Goal: Check status: Check status

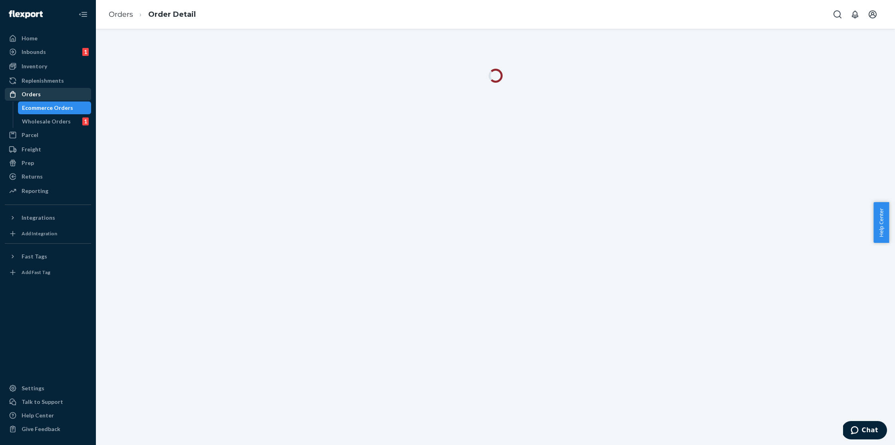
click at [36, 90] on div "Orders" at bounding box center [31, 94] width 19 height 8
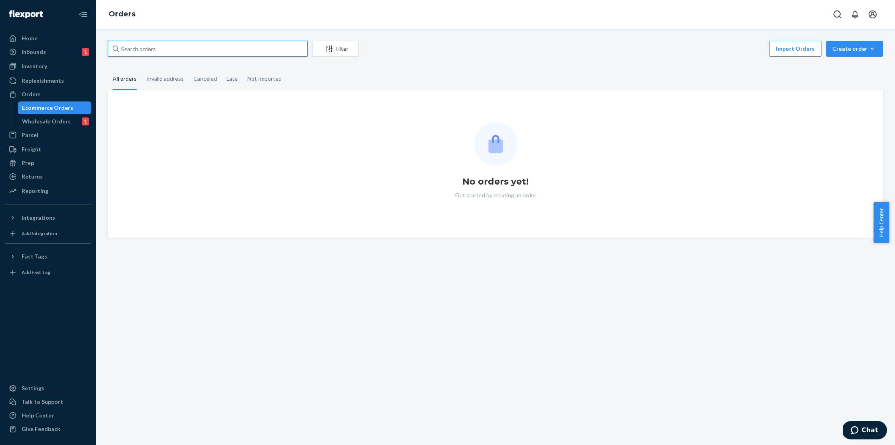
click at [175, 49] on input "text" at bounding box center [208, 49] width 200 height 16
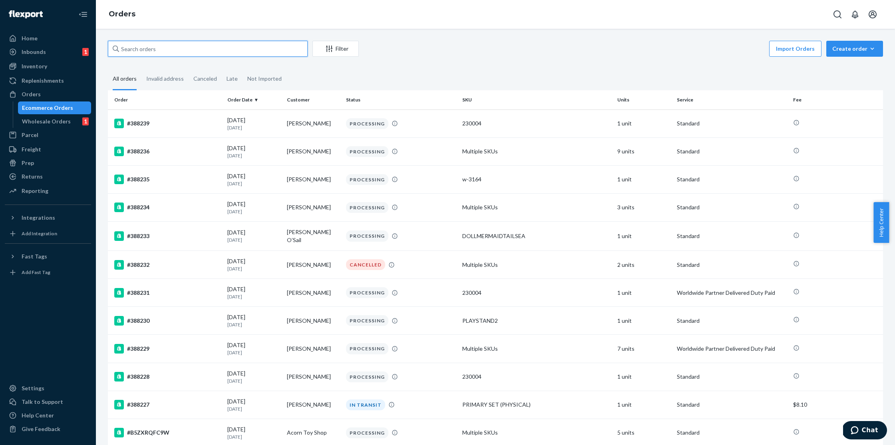
paste input "H17SRRMFEG"
type input "H17SRRMFEG"
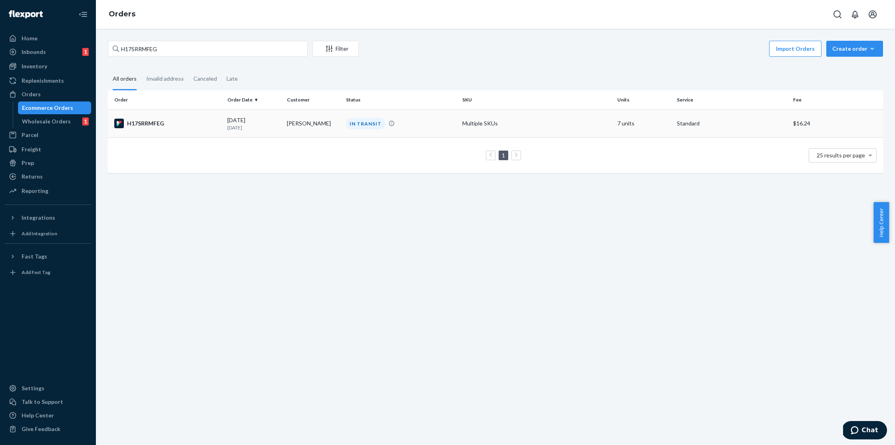
click at [179, 116] on td "H17SRRMFEG" at bounding box center [166, 123] width 116 height 28
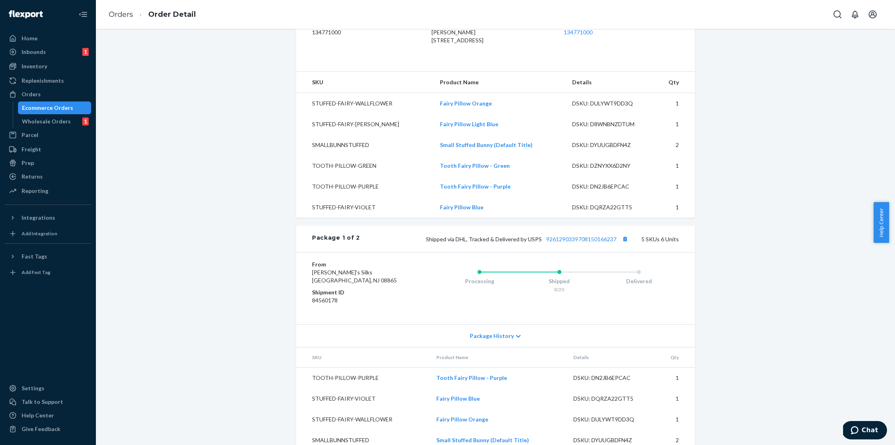
scroll to position [398, 0]
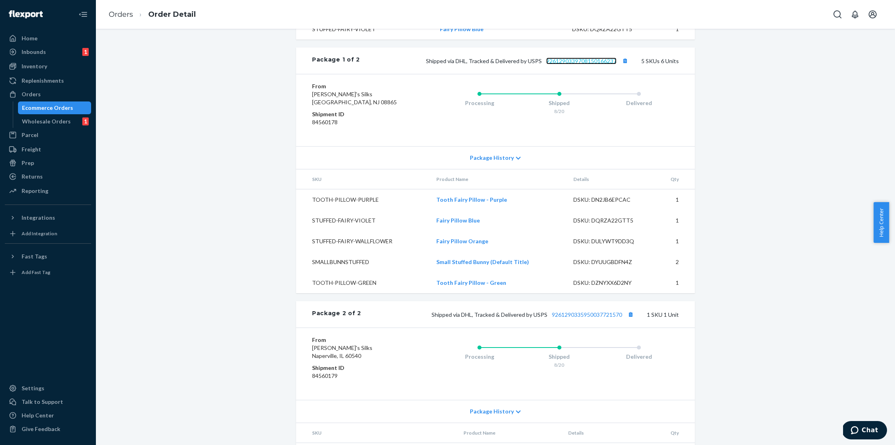
click at [571, 64] on link "9261290339708150166237" at bounding box center [581, 61] width 70 height 7
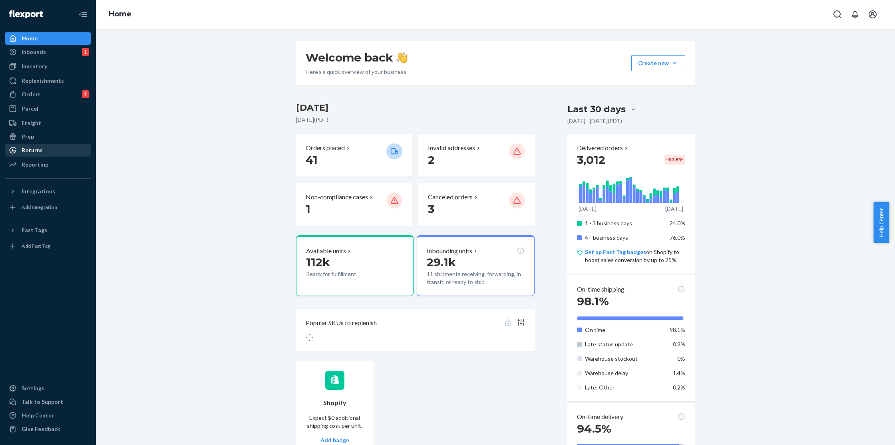
click at [58, 147] on div "Returns" at bounding box center [48, 150] width 85 height 11
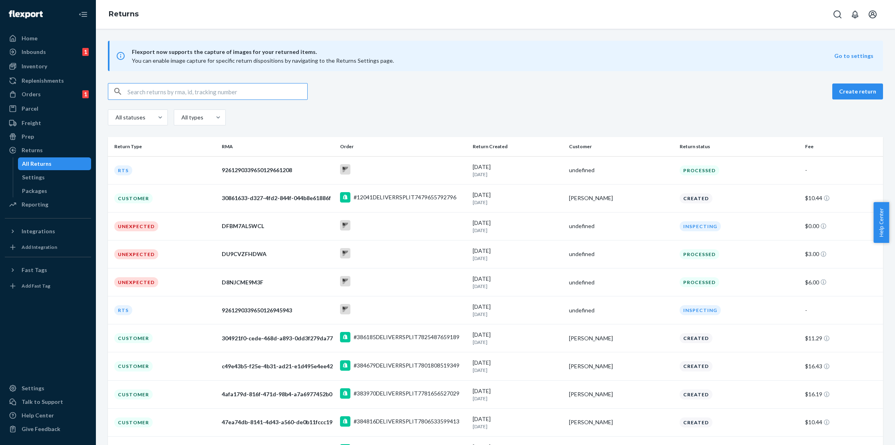
click at [176, 92] on input "text" at bounding box center [217, 91] width 180 height 16
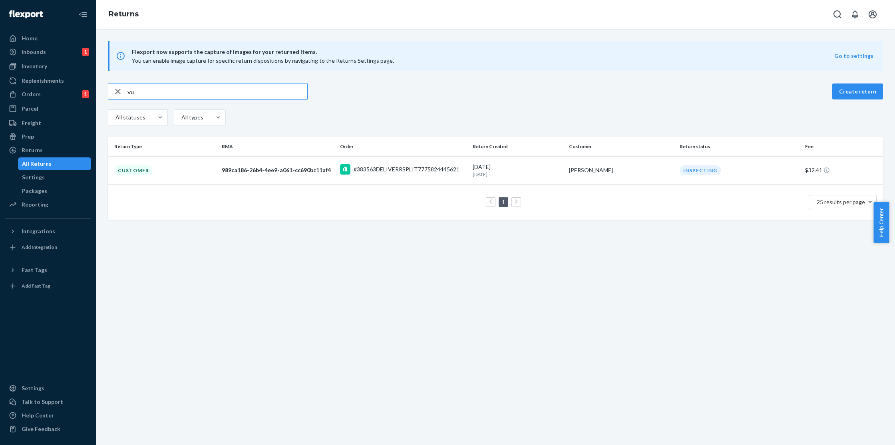
drag, startPoint x: 181, startPoint y: 90, endPoint x: 103, endPoint y: 89, distance: 77.9
click at [103, 89] on div "vu Create return All statuses All types Return Type RMA Order Return Created Cu…" at bounding box center [495, 151] width 787 height 137
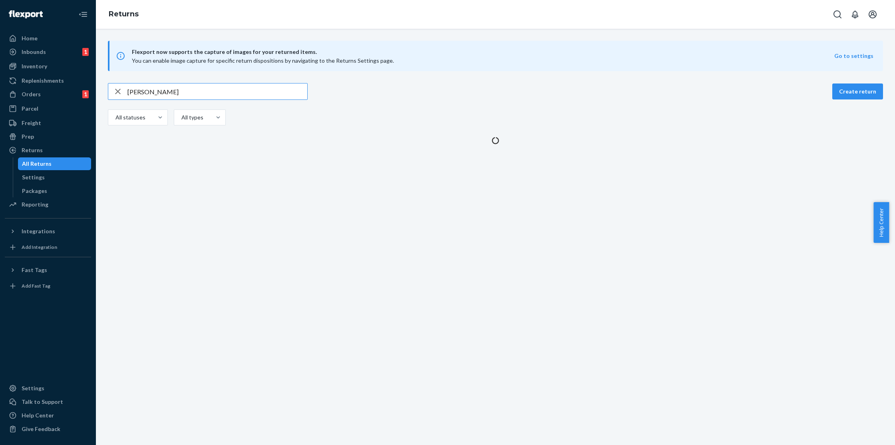
type input "[PERSON_NAME]"
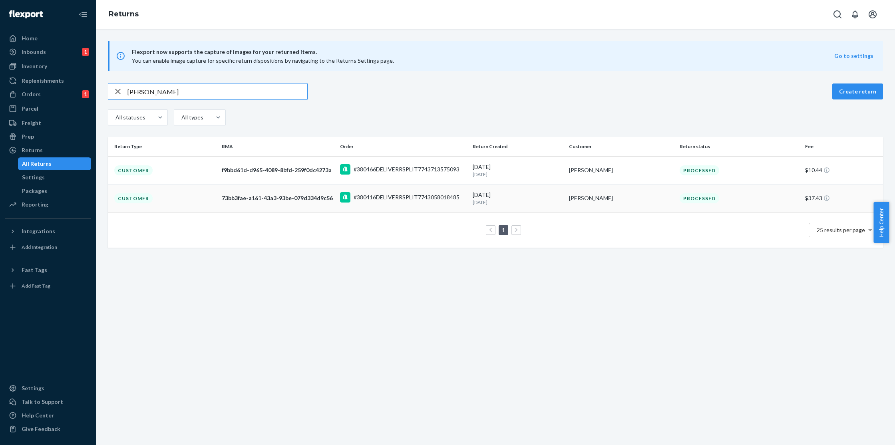
click at [163, 199] on td "Customer" at bounding box center [163, 198] width 111 height 28
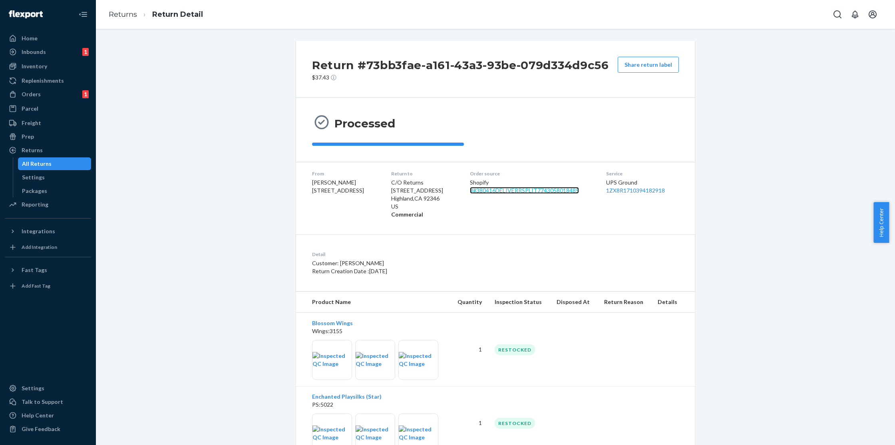
click at [496, 191] on link "# #380416DELIVERRSPLIT7743058018485" at bounding box center [524, 190] width 109 height 7
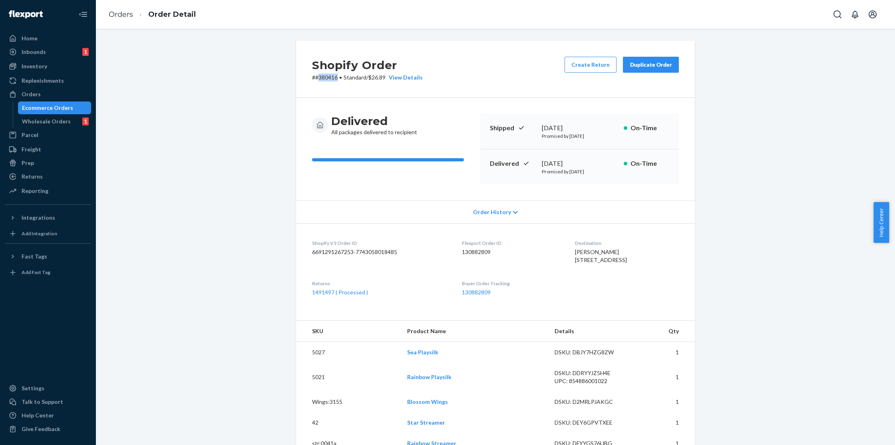
drag, startPoint x: 334, startPoint y: 78, endPoint x: 316, endPoint y: 79, distance: 18.0
click at [316, 79] on p "# #380416 • Standard / $26.89 View Details" at bounding box center [367, 78] width 111 height 8
copy p "380416"
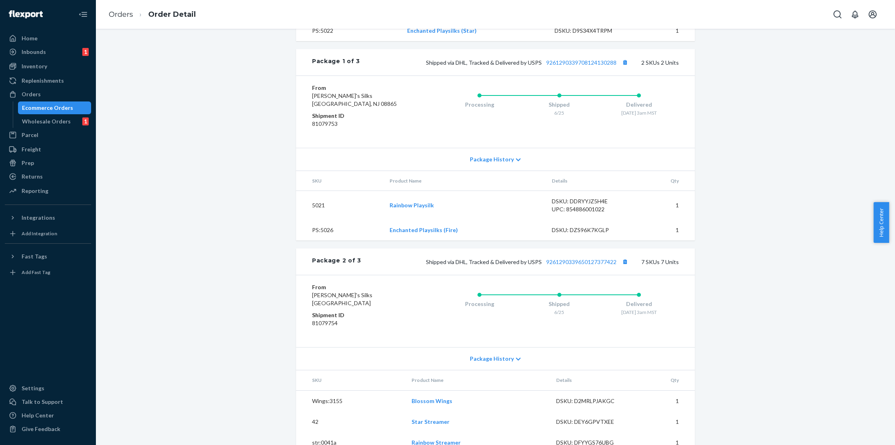
scroll to position [679, 0]
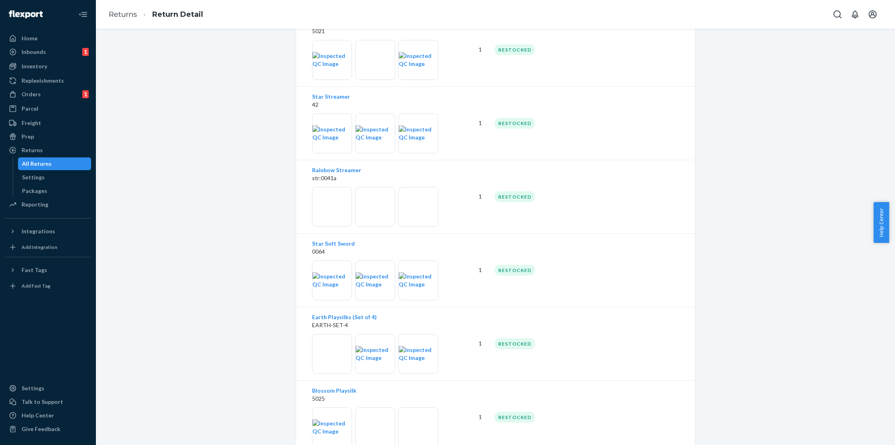
scroll to position [623, 0]
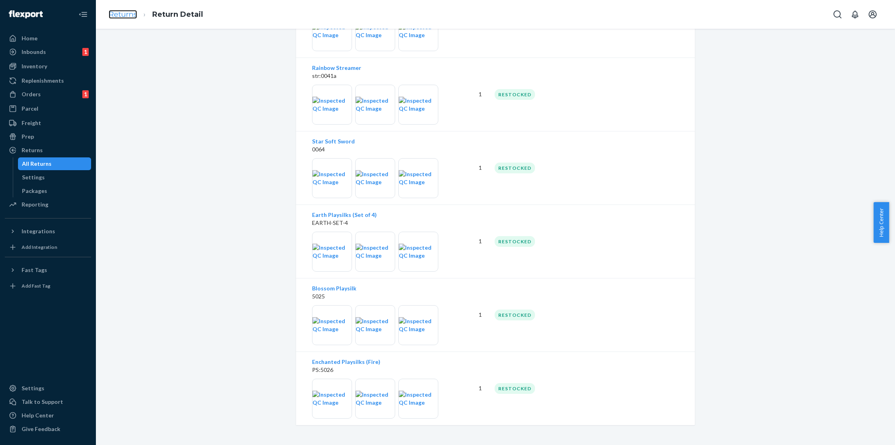
click at [121, 16] on link "Returns" at bounding box center [123, 14] width 28 height 9
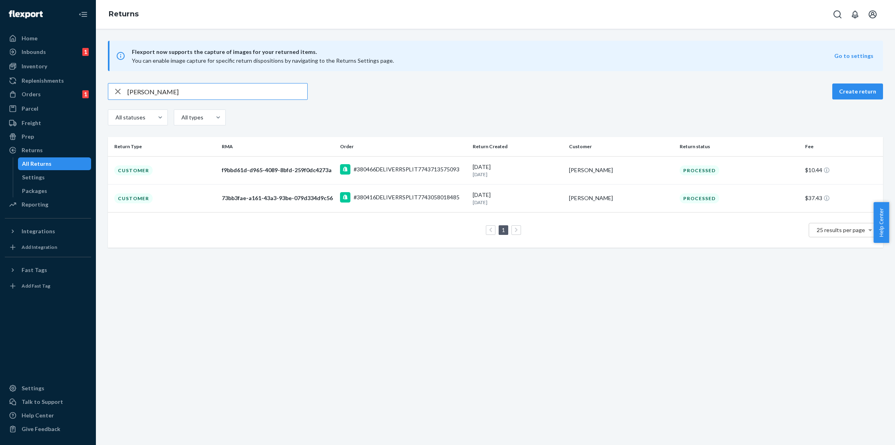
drag, startPoint x: 163, startPoint y: 96, endPoint x: 120, endPoint y: 89, distance: 44.1
click at [120, 89] on div "[PERSON_NAME]" at bounding box center [207, 91] width 199 height 16
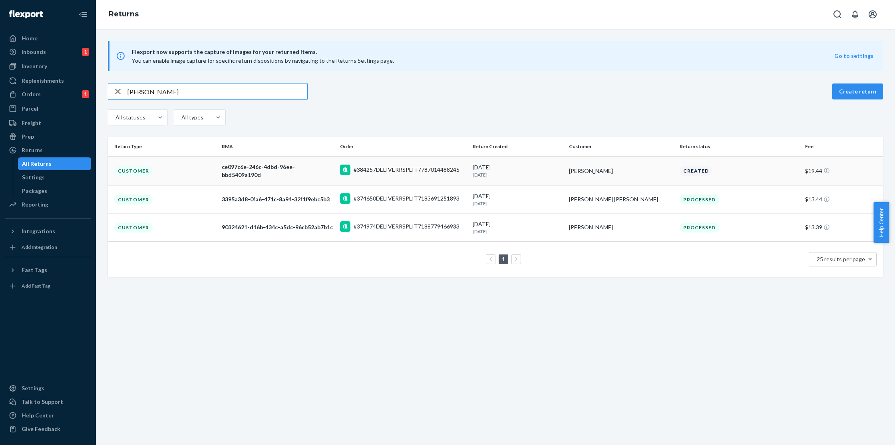
type input "[PERSON_NAME]"
click at [584, 172] on div "[PERSON_NAME]" at bounding box center [621, 171] width 104 height 8
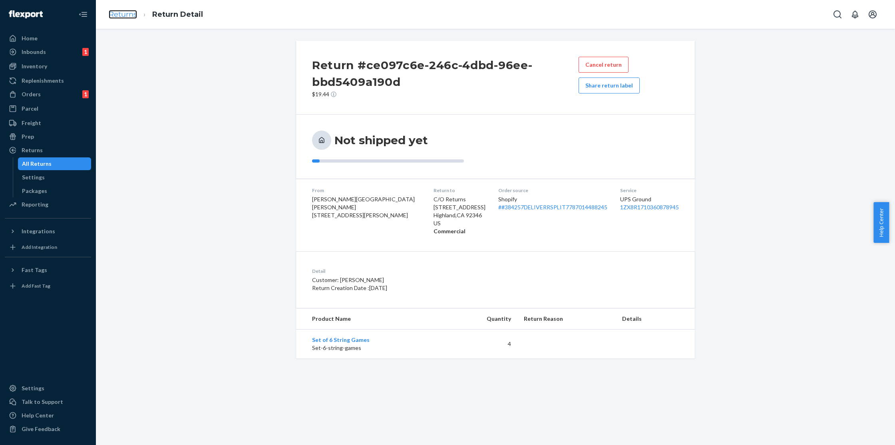
click at [116, 11] on link "Returns" at bounding box center [123, 14] width 28 height 9
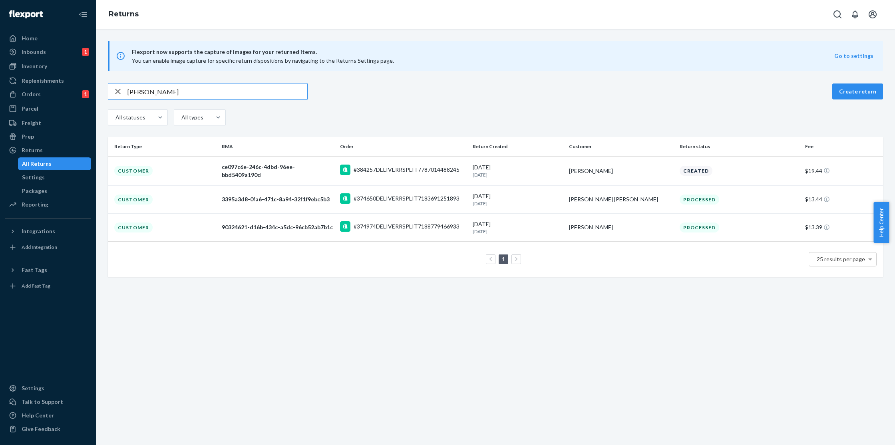
drag, startPoint x: 161, startPoint y: 89, endPoint x: 118, endPoint y: 90, distance: 43.2
click at [118, 90] on div "[PERSON_NAME]" at bounding box center [207, 91] width 199 height 16
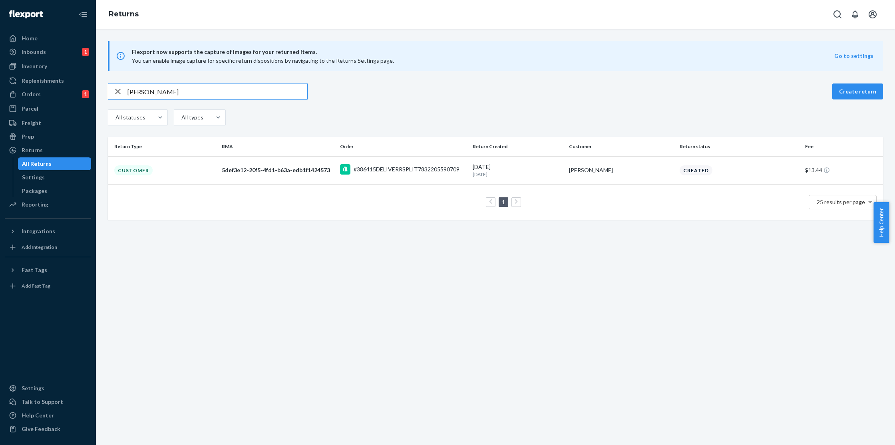
drag, startPoint x: 200, startPoint y: 91, endPoint x: 113, endPoint y: 91, distance: 87.1
click at [113, 91] on div "[PERSON_NAME]" at bounding box center [207, 91] width 199 height 16
drag, startPoint x: 205, startPoint y: 92, endPoint x: 103, endPoint y: 94, distance: 101.1
click at [103, 94] on div "[PERSON_NAME] Create return All statuses All types Return Type RMA Order Return…" at bounding box center [495, 151] width 787 height 137
type input "t"
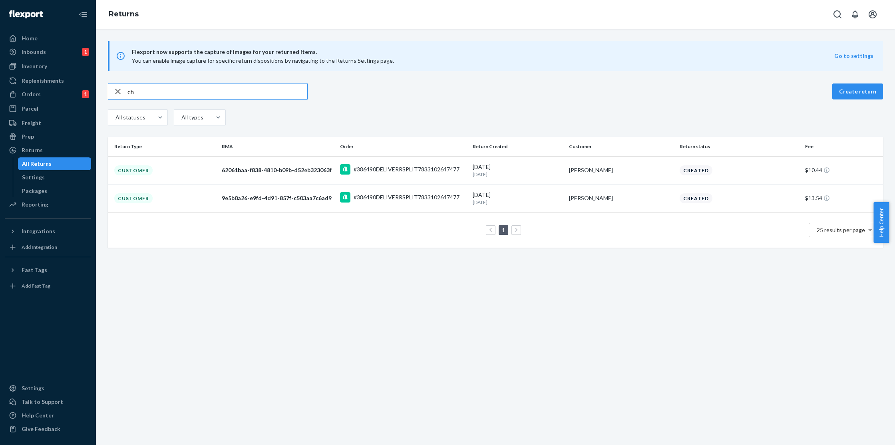
type input "c"
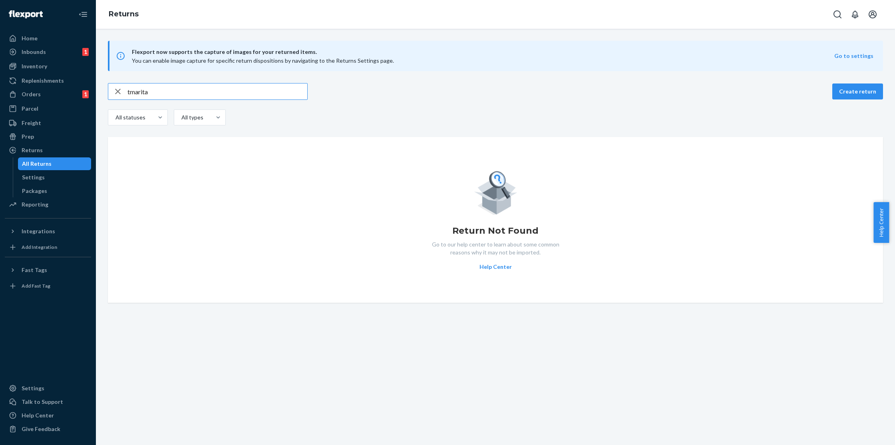
click at [131, 94] on input "tmarita" at bounding box center [217, 91] width 180 height 16
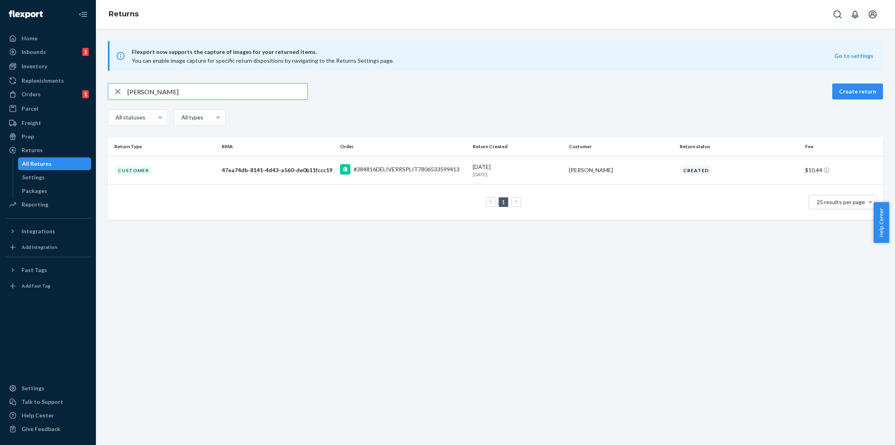
drag, startPoint x: 181, startPoint y: 95, endPoint x: 113, endPoint y: 94, distance: 67.1
click at [113, 94] on div "[PERSON_NAME]" at bounding box center [207, 91] width 199 height 16
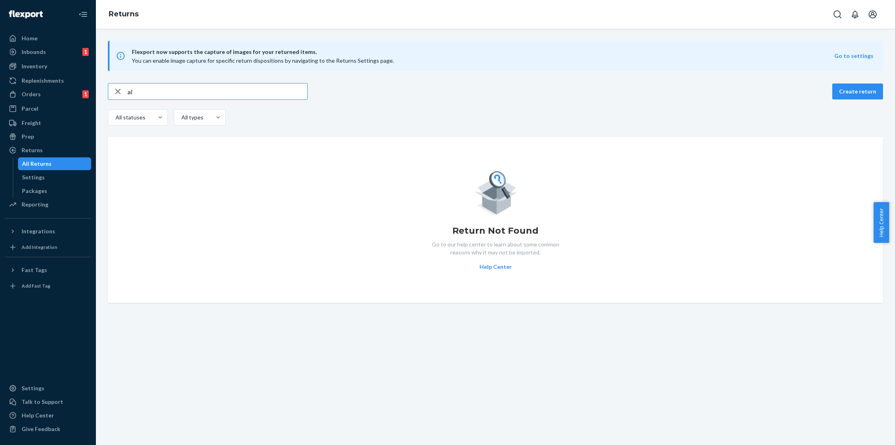
type input "a"
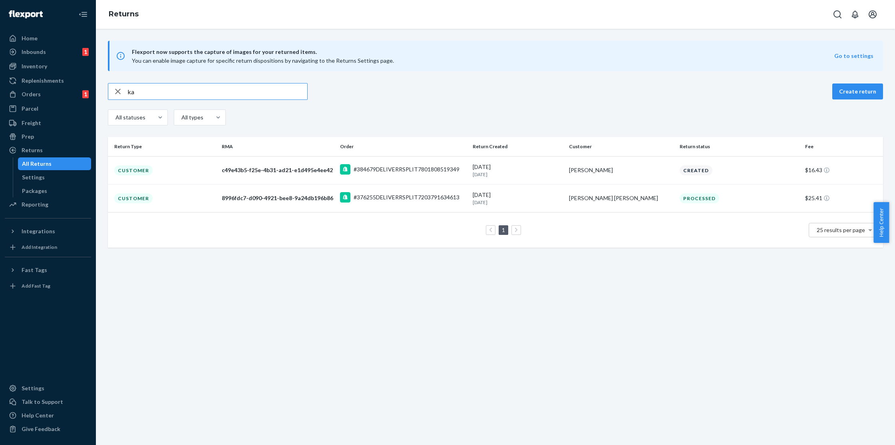
type input "k"
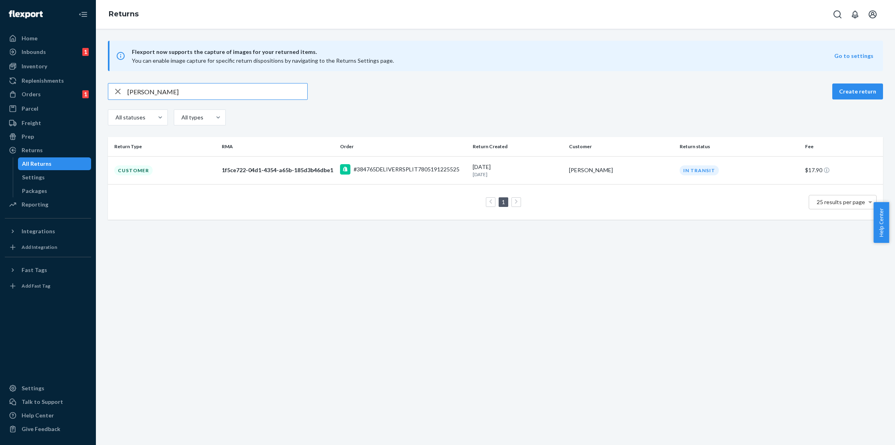
type input "[PERSON_NAME]"
